Goal: Task Accomplishment & Management: Manage account settings

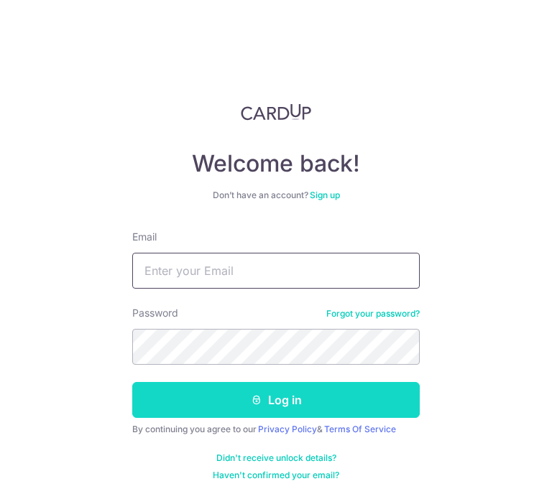
type input "[EMAIL_ADDRESS][DOMAIN_NAME]"
click at [316, 390] on button "Log in" at bounding box center [275, 400] width 287 height 36
